Goal: Complete application form

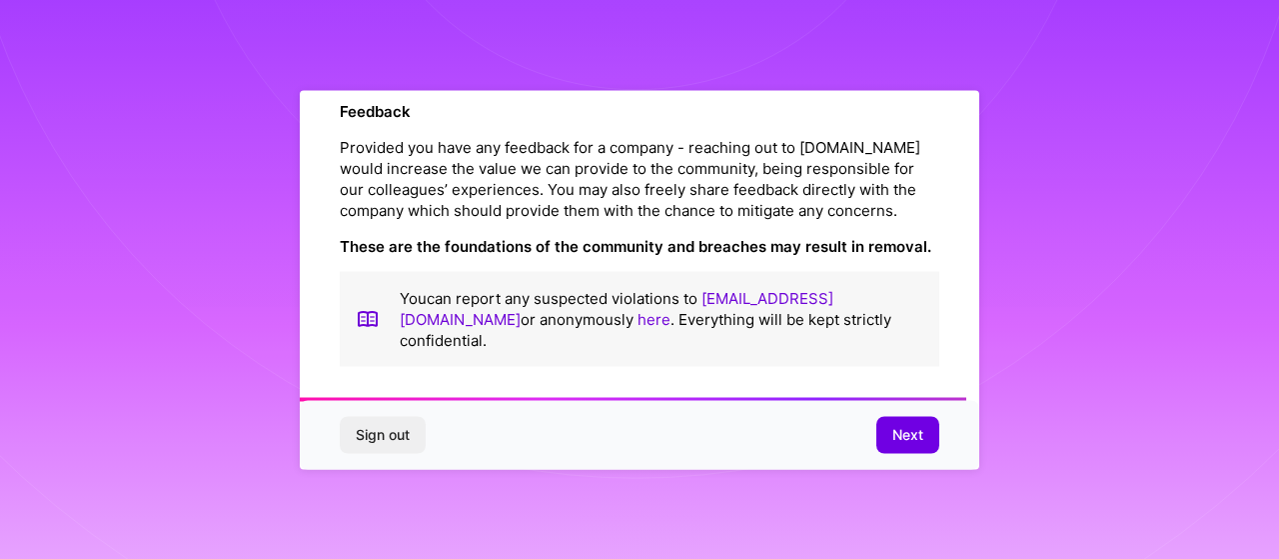
scroll to position [2452, 0]
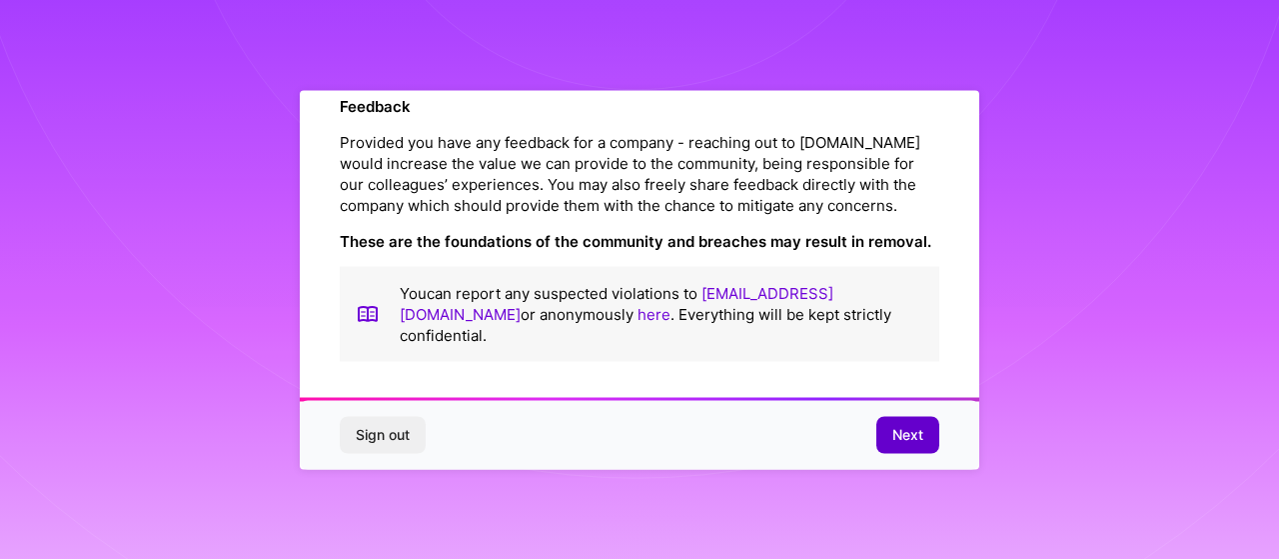
click at [889, 431] on button "Next" at bounding box center [907, 435] width 63 height 36
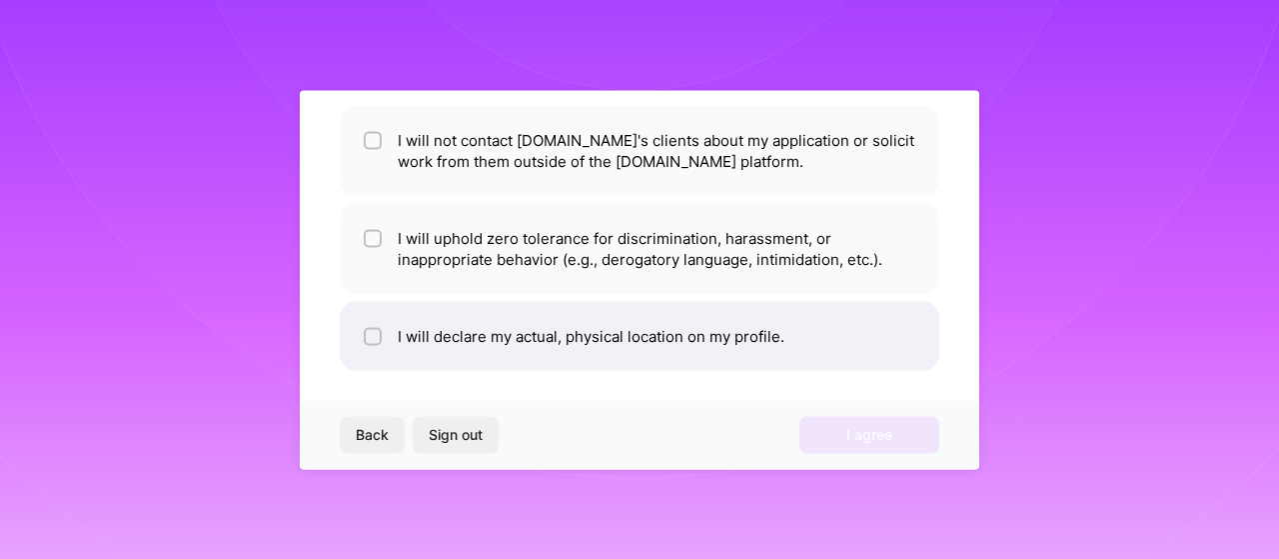
scroll to position [150, 0]
click at [515, 349] on li "I will declare my actual, physical location on my profile." at bounding box center [640, 337] width 600 height 69
checkbox input "true"
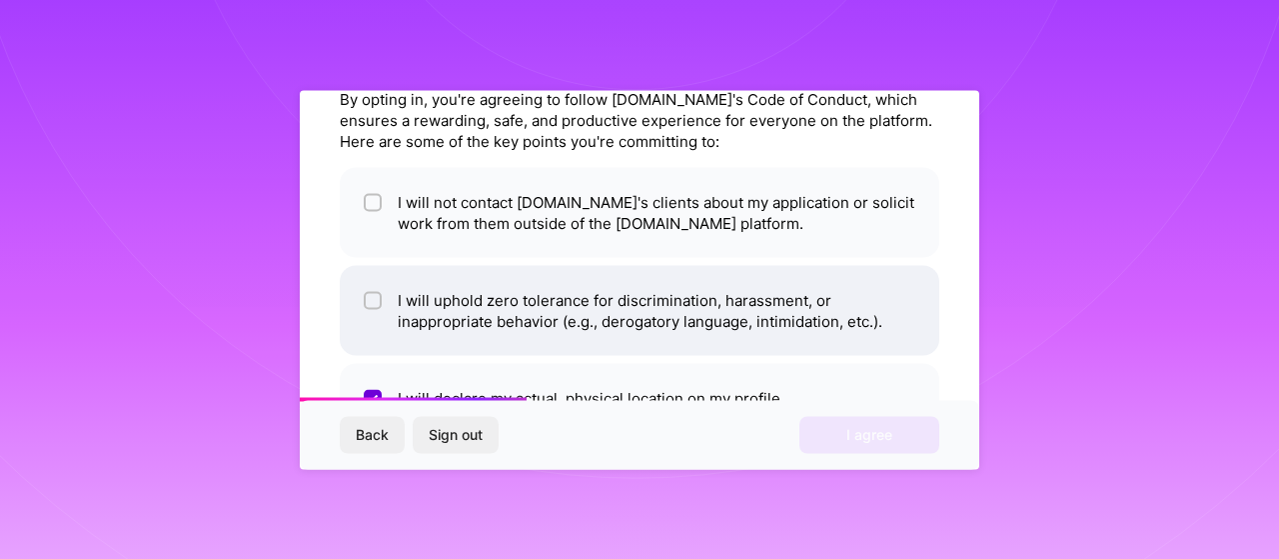
click at [488, 326] on li "I will uphold zero tolerance for discrimination, harassment, or inappropriate b…" at bounding box center [640, 310] width 600 height 90
checkbox input "true"
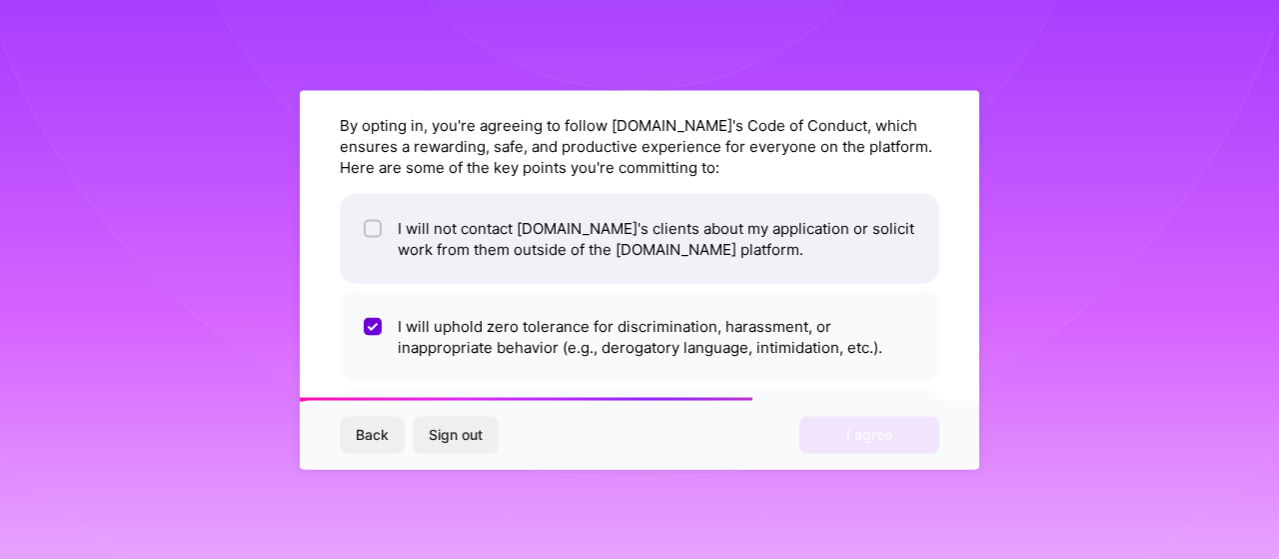
click at [476, 259] on li "I will not contact [DOMAIN_NAME]'s clients about my application or solicit work…" at bounding box center [640, 238] width 600 height 90
checkbox input "true"
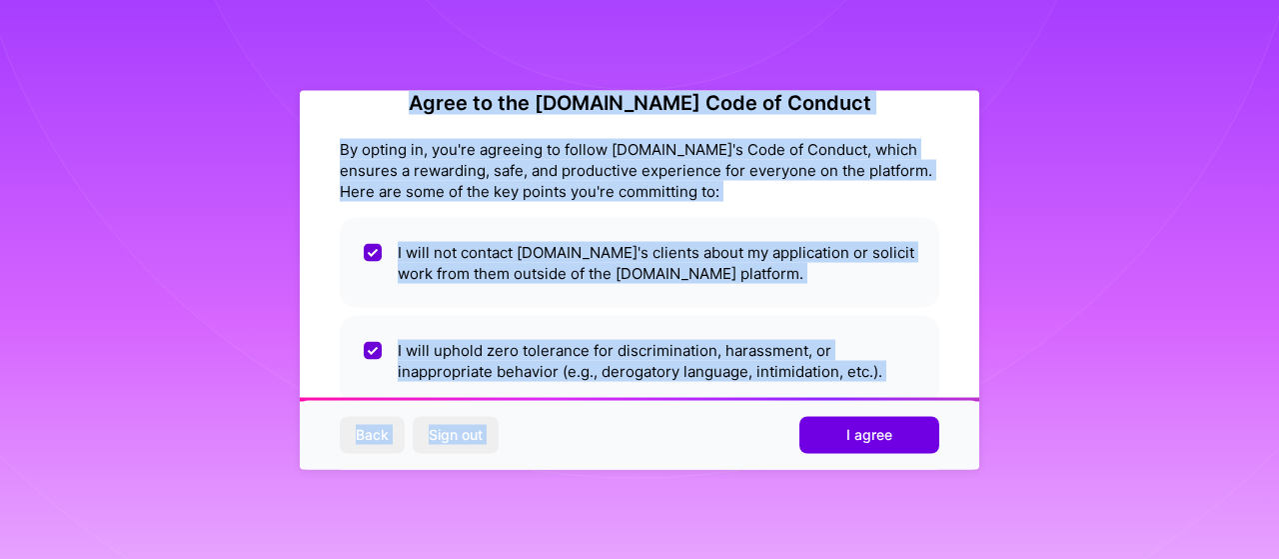
scroll to position [160, 0]
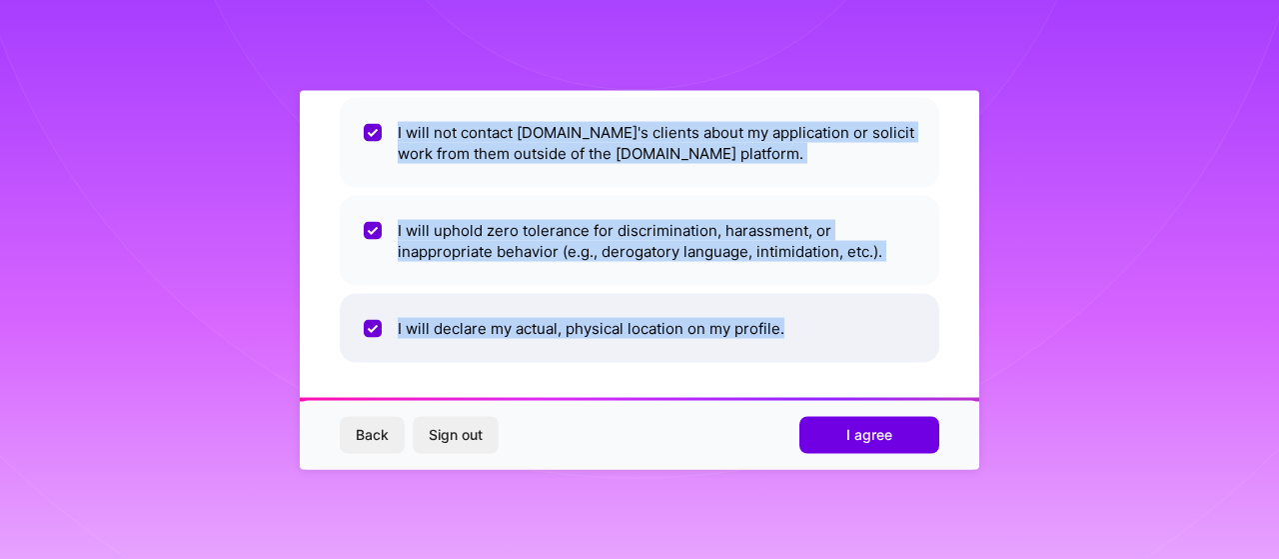
drag, startPoint x: 446, startPoint y: 135, endPoint x: 811, endPoint y: 341, distance: 419.7
click at [811, 341] on div "Agree to the [DOMAIN_NAME] Code of Conduct By opting in, you're agreeing to fol…" at bounding box center [640, 166] width 600 height 392
copy div "Agree to the [DOMAIN_NAME] Code of Conduct By opting in, you're agreeing to fol…"
click at [376, 429] on span "Back" at bounding box center [372, 435] width 33 height 20
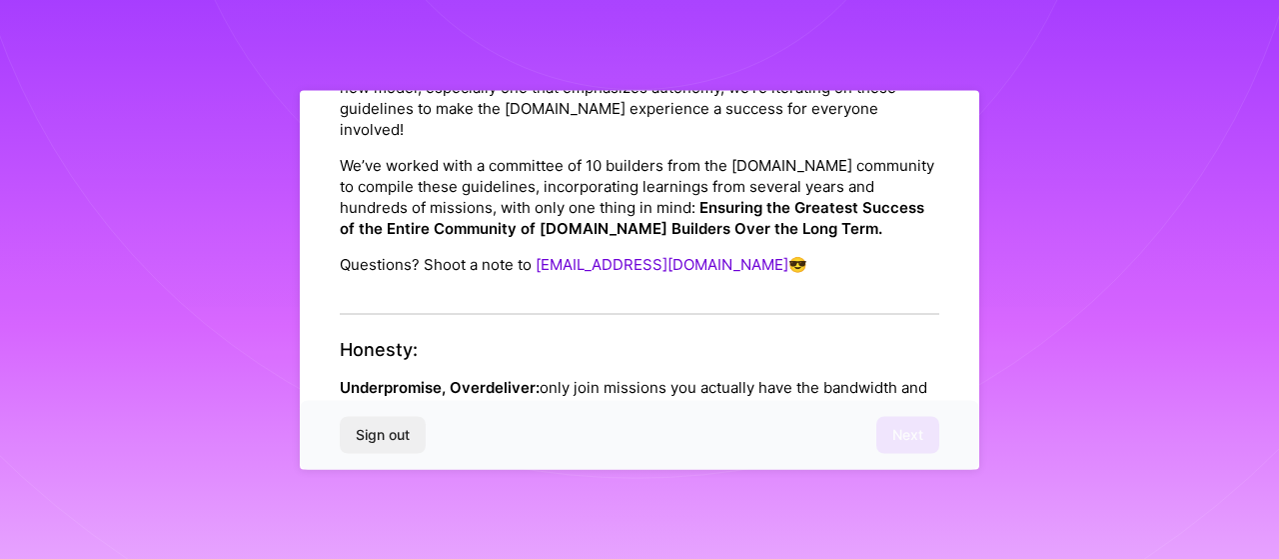
scroll to position [0, 0]
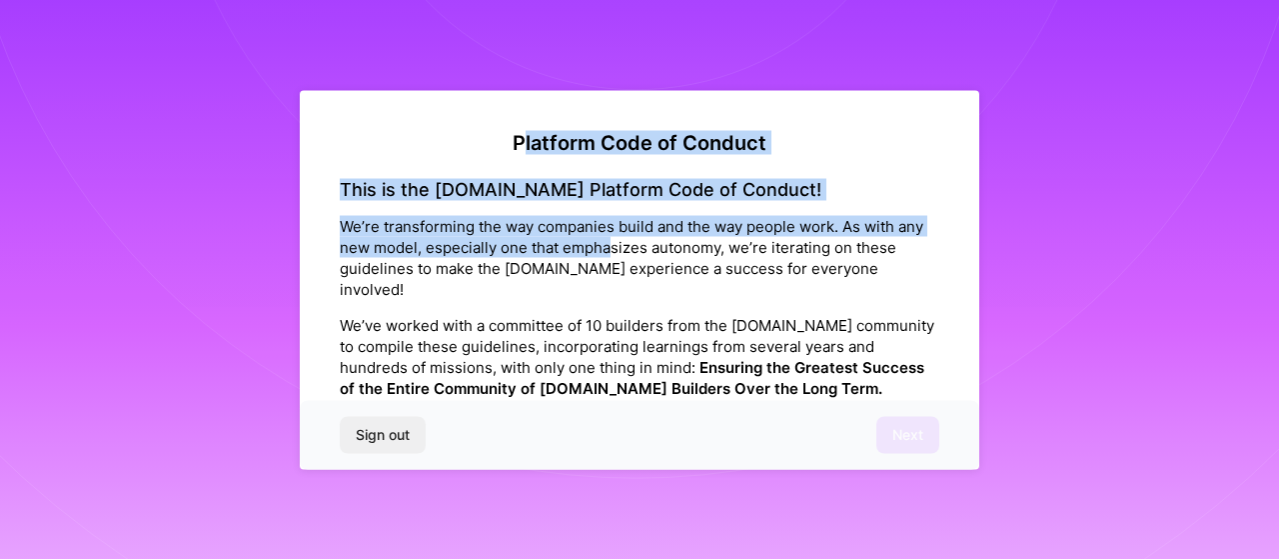
drag, startPoint x: 513, startPoint y: 127, endPoint x: 572, endPoint y: 169, distance: 72.4
click at [609, 205] on div "Platform Code of Conduct This is the [DOMAIN_NAME] Platform Code of Conduct! We…" at bounding box center [639, 279] width 679 height 379
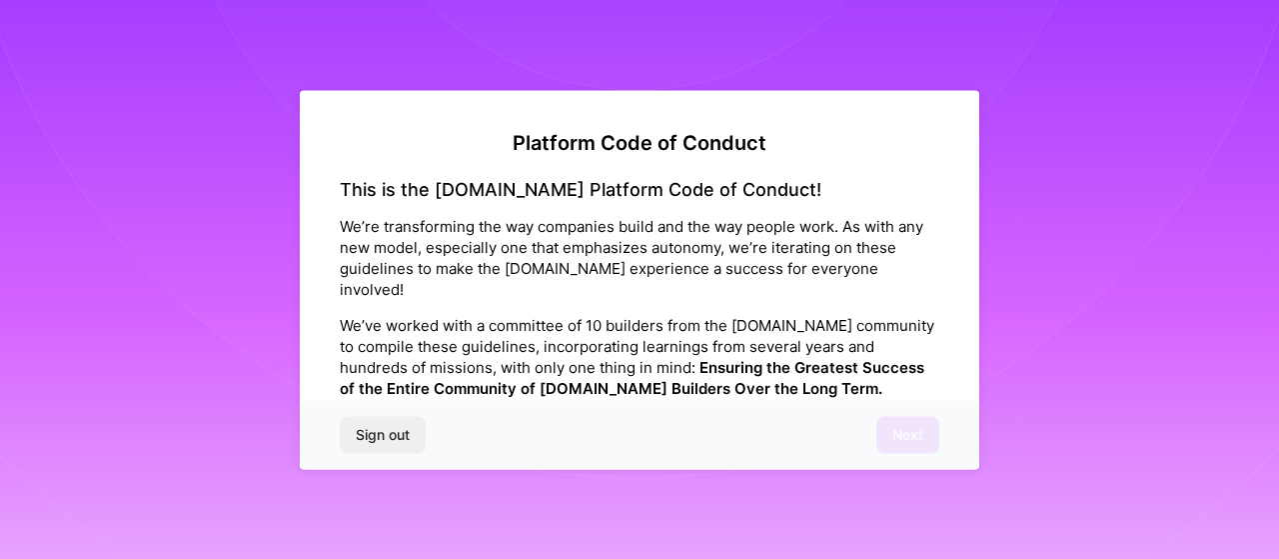
click at [507, 143] on h2 "Platform Code of Conduct" at bounding box center [640, 142] width 600 height 24
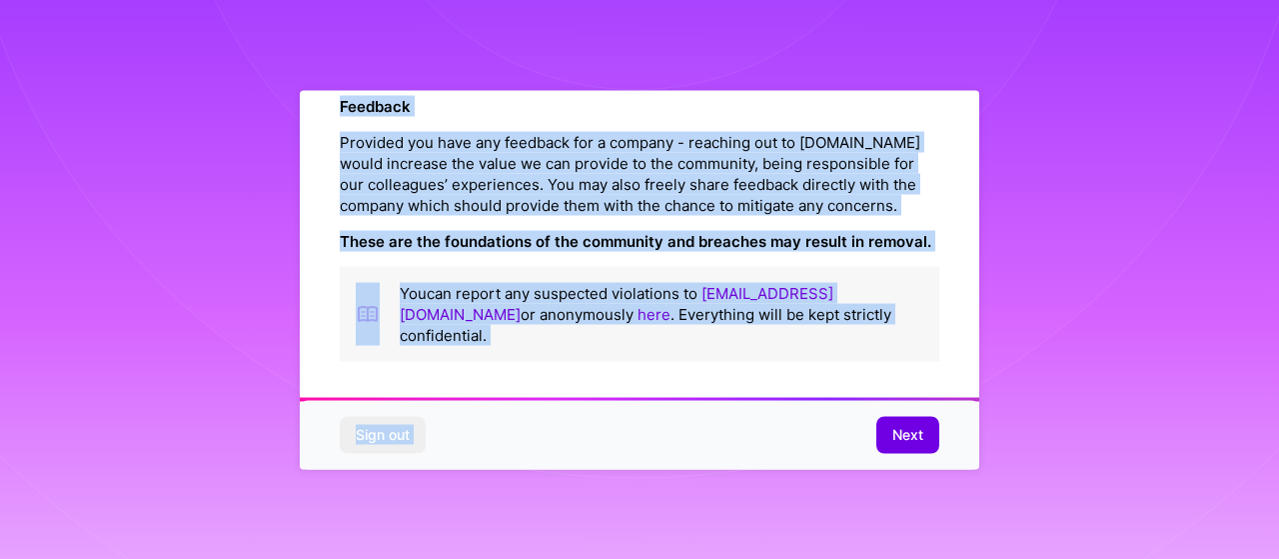
scroll to position [2452, 0]
drag, startPoint x: 507, startPoint y: 143, endPoint x: 854, endPoint y: 337, distance: 398.1
copy div "Loremips Dolo si Ametcon Adip el sed D.Eius Temporin Utla et Dolorem! Al’en adm…"
click at [884, 423] on button "Next" at bounding box center [907, 435] width 63 height 36
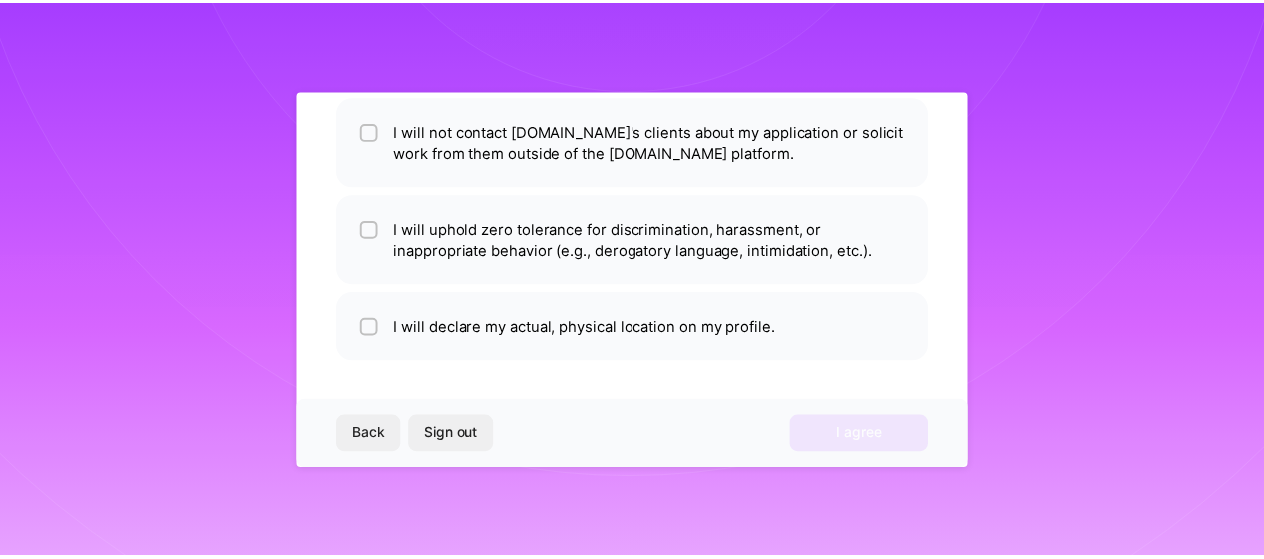
scroll to position [160, 0]
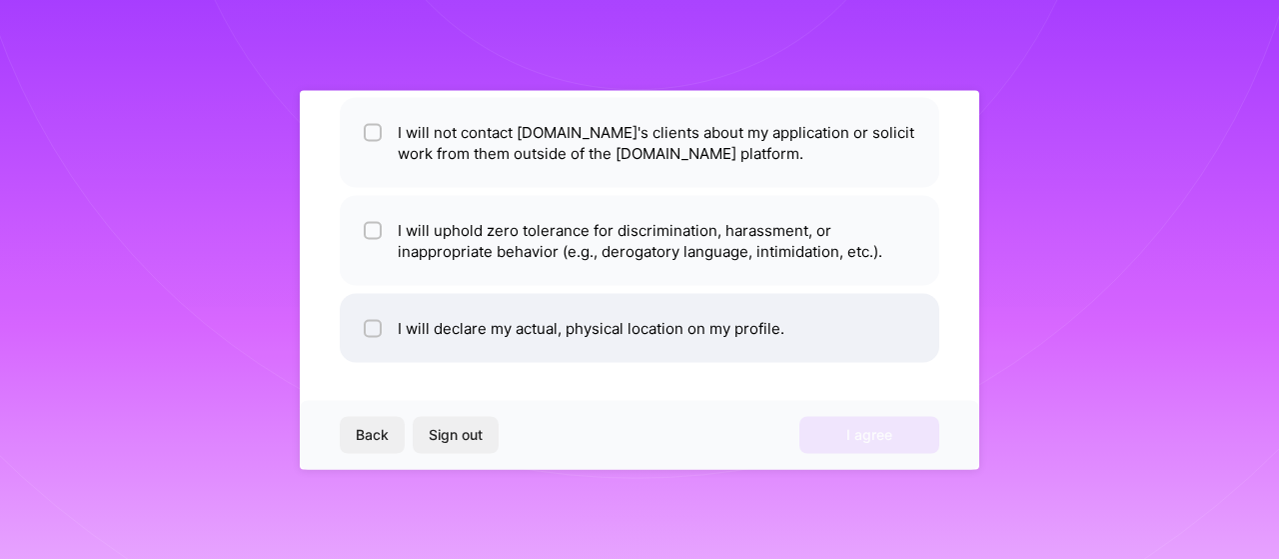
click at [481, 309] on li "I will declare my actual, physical location on my profile." at bounding box center [640, 327] width 600 height 69
checkbox input "true"
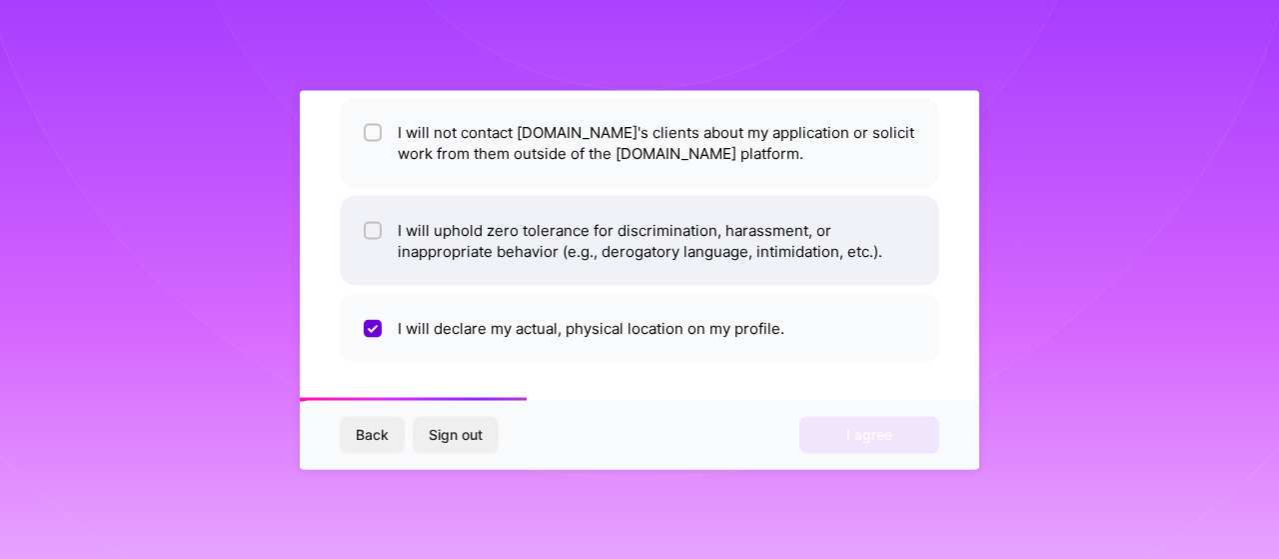
click at [476, 265] on li "I will uphold zero tolerance for discrimination, harassment, or inappropriate b…" at bounding box center [640, 240] width 600 height 90
checkbox input "true"
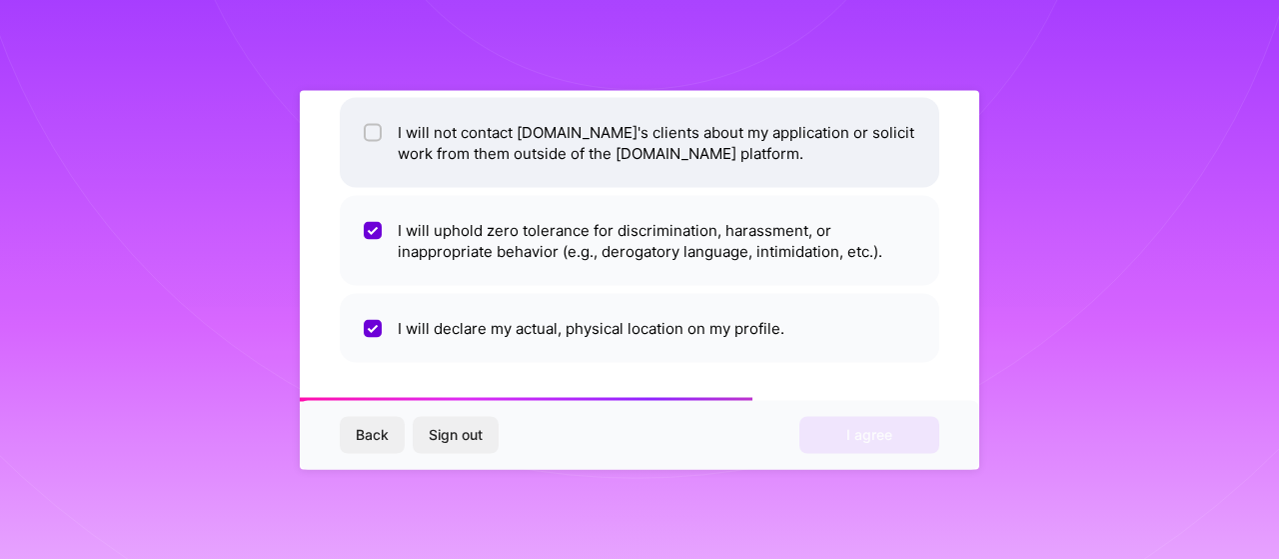
click at [508, 119] on li "I will not contact [DOMAIN_NAME]'s clients about my application or solicit work…" at bounding box center [640, 142] width 600 height 90
checkbox input "true"
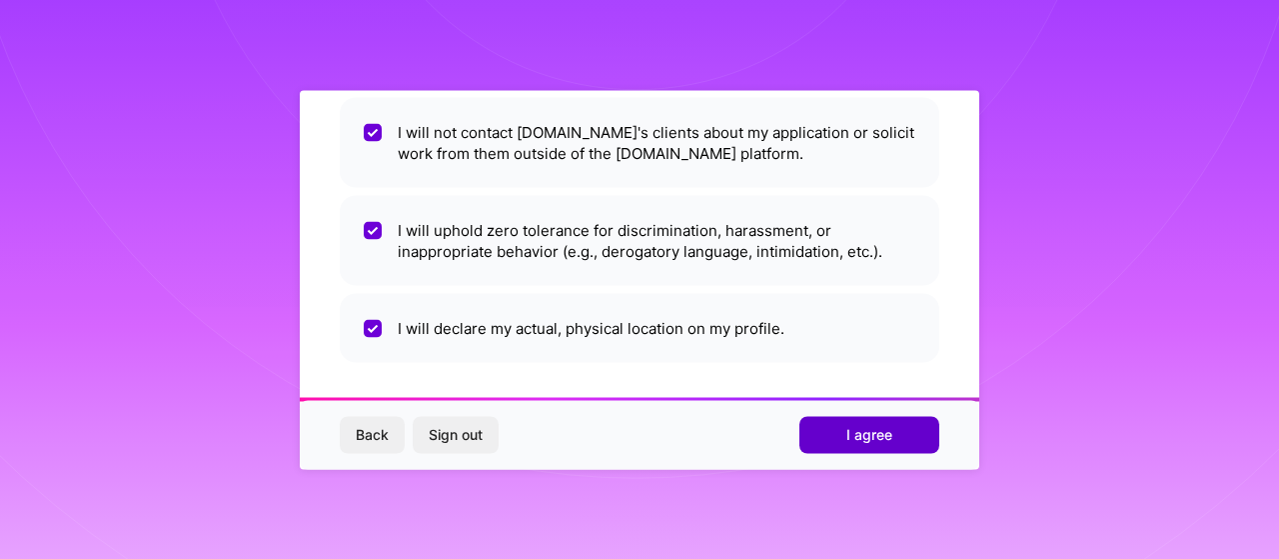
click at [813, 434] on button "I agree" at bounding box center [869, 435] width 140 height 36
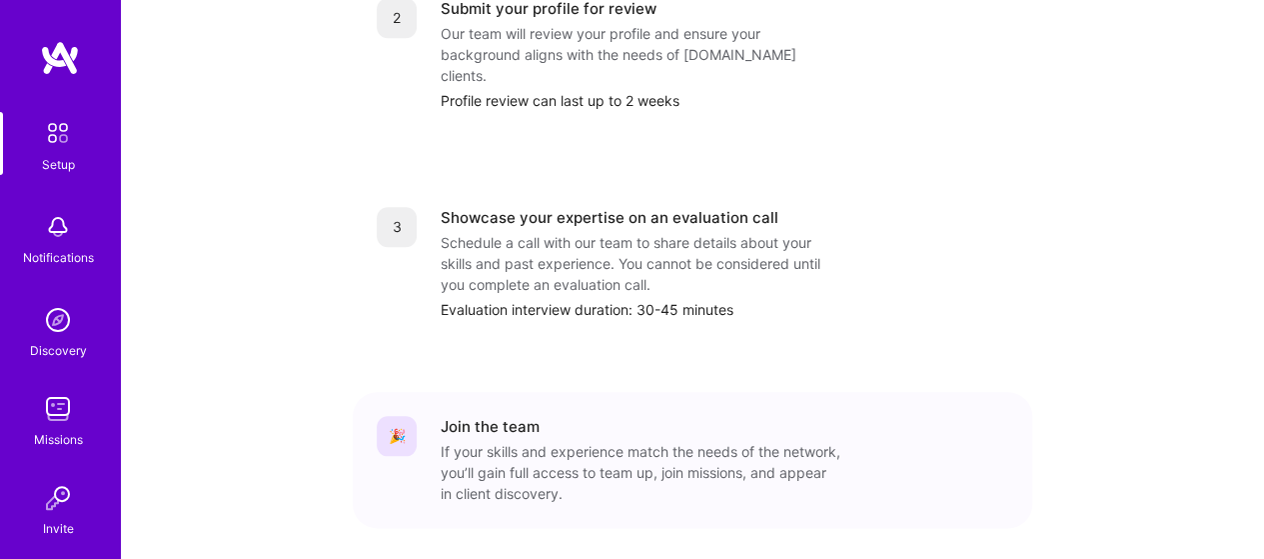
scroll to position [958, 0]
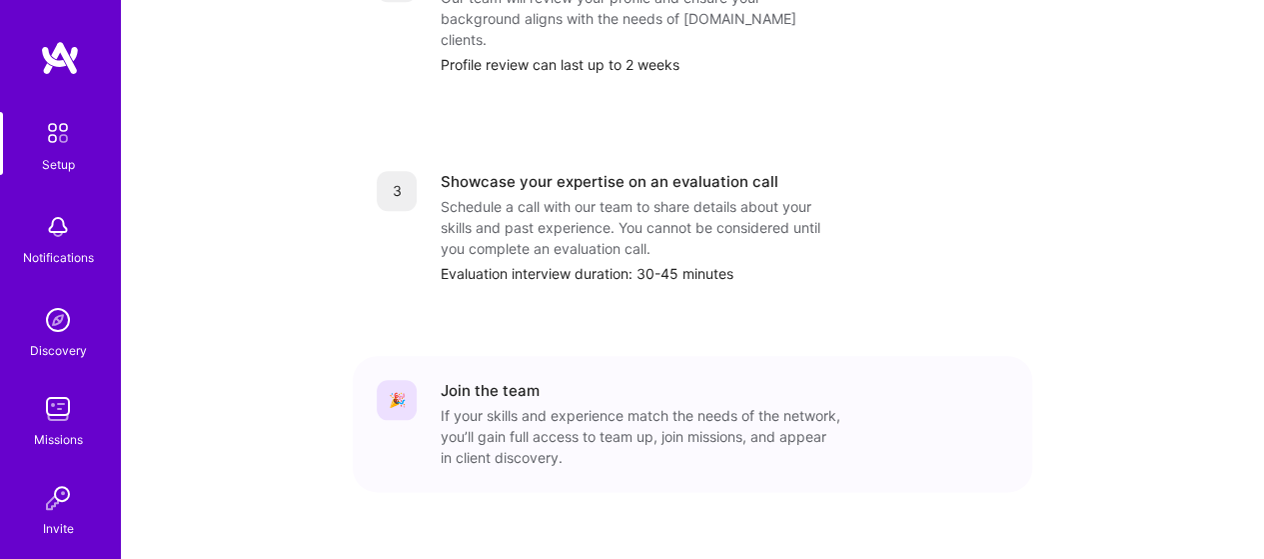
click at [40, 149] on img at bounding box center [58, 133] width 42 height 42
click at [45, 135] on img at bounding box center [58, 133] width 42 height 42
click at [44, 336] on img at bounding box center [58, 320] width 40 height 40
